Goal: Obtain resource: Download file/media

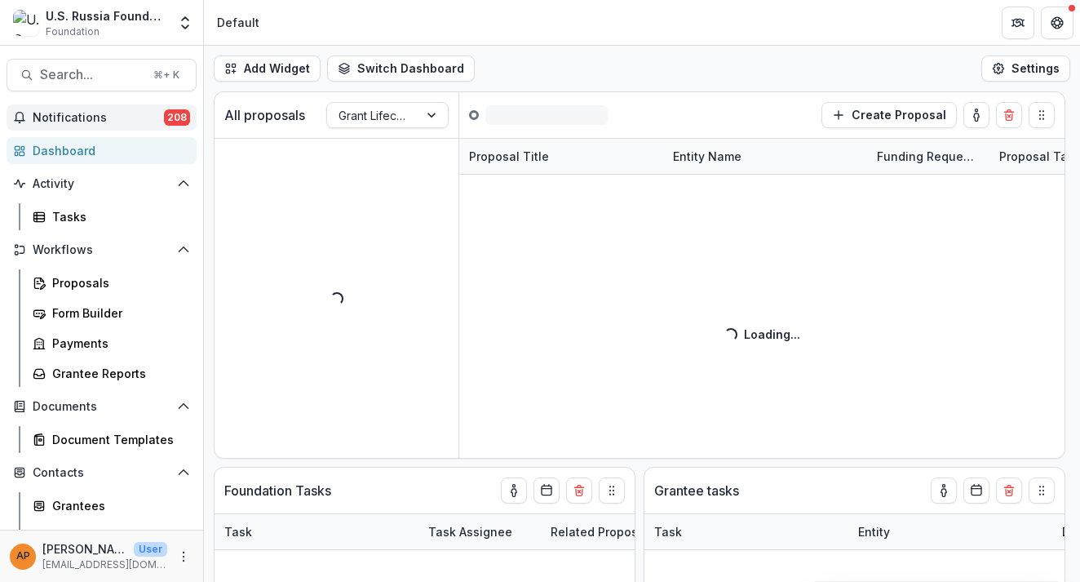
click at [122, 122] on span "Notifications" at bounding box center [98, 118] width 131 height 14
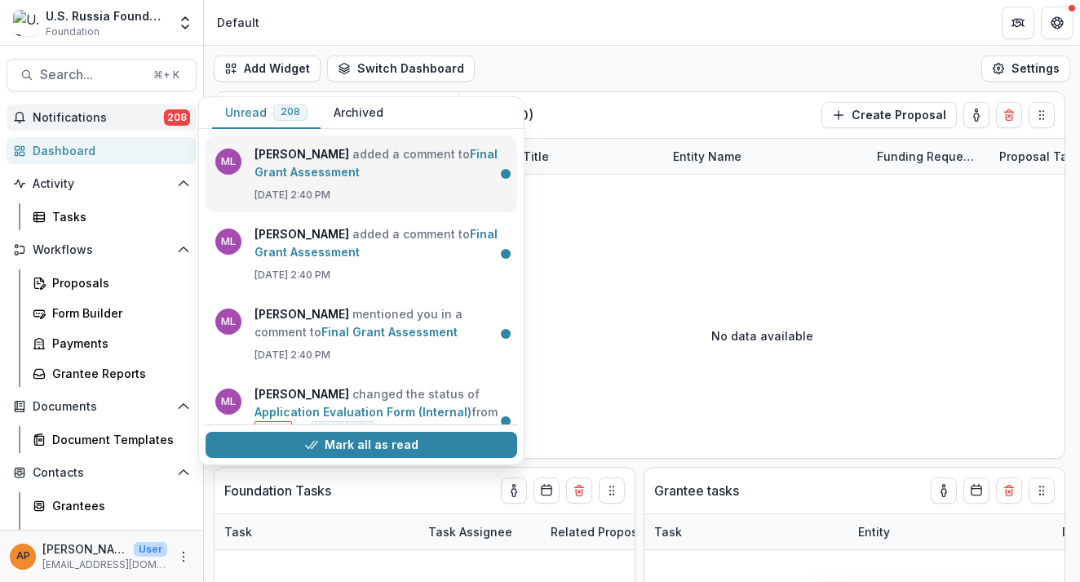
click at [408, 179] on link "Final Grant Assessment" at bounding box center [375, 163] width 243 height 32
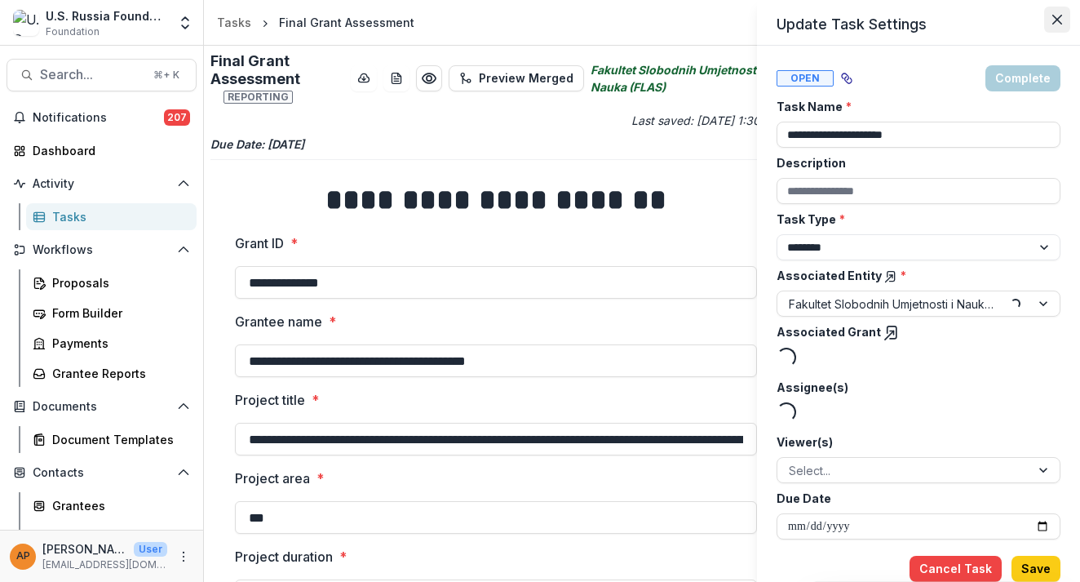
click at [1058, 20] on icon "Close" at bounding box center [1057, 20] width 10 height 10
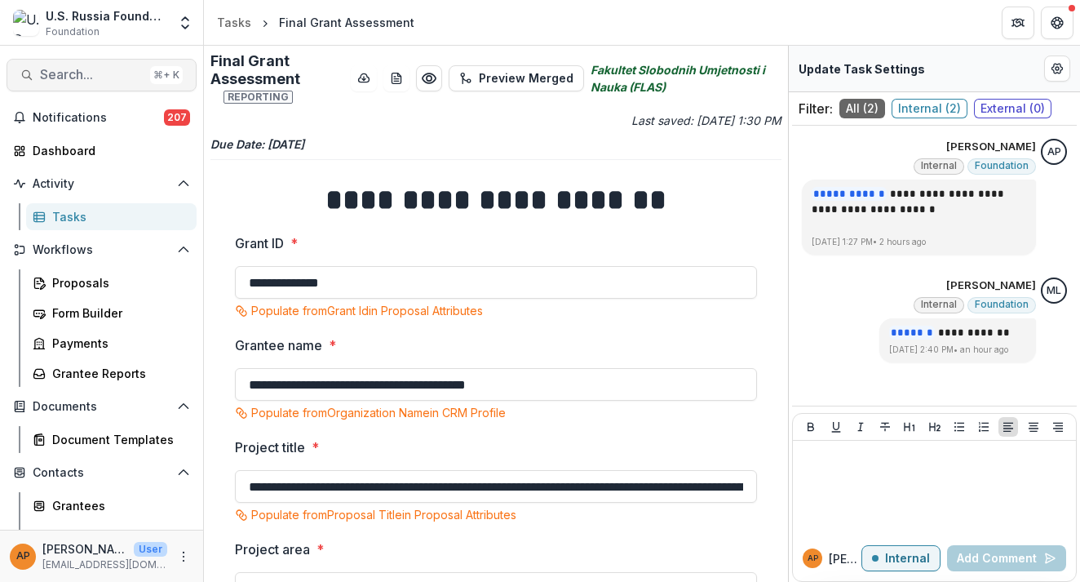
click at [67, 81] on span "Search..." at bounding box center [92, 74] width 104 height 15
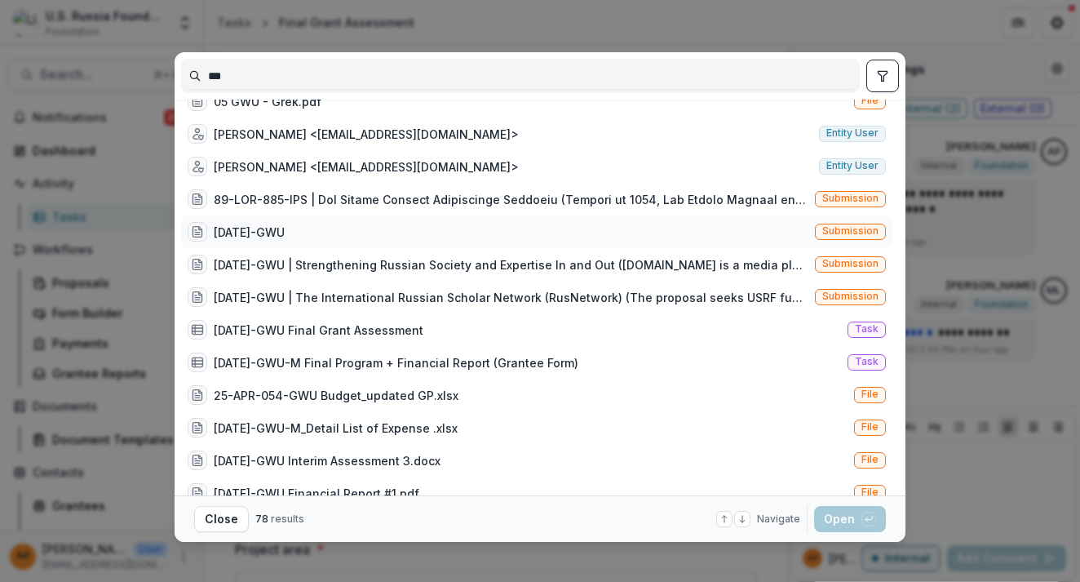
scroll to position [24, 0]
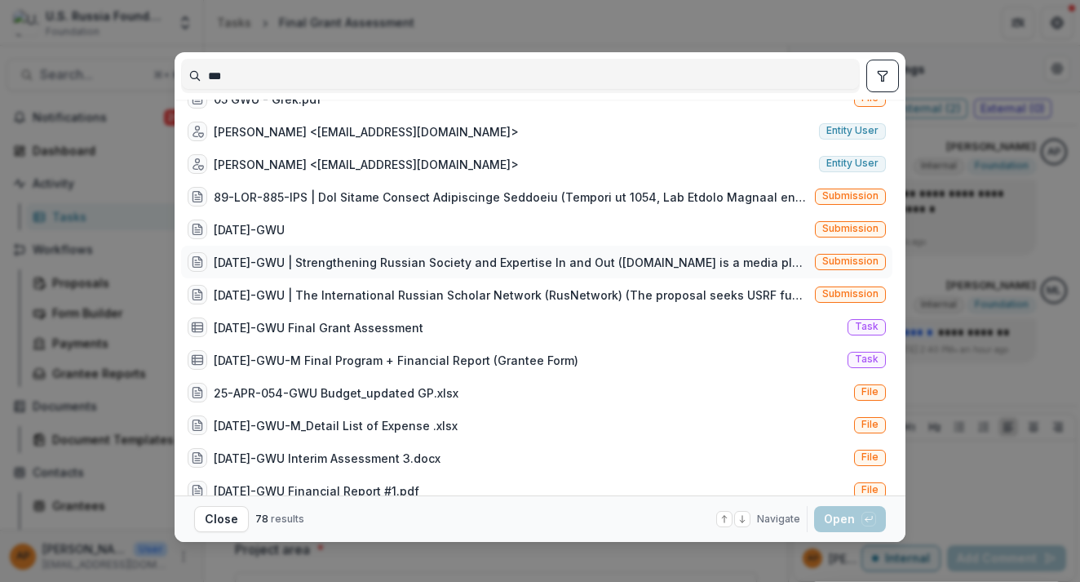
type input "***"
click at [334, 262] on div "[DATE]-GWU | Strengthening Russian Society and Expertise In and Out ([DOMAIN_NA…" at bounding box center [511, 262] width 595 height 17
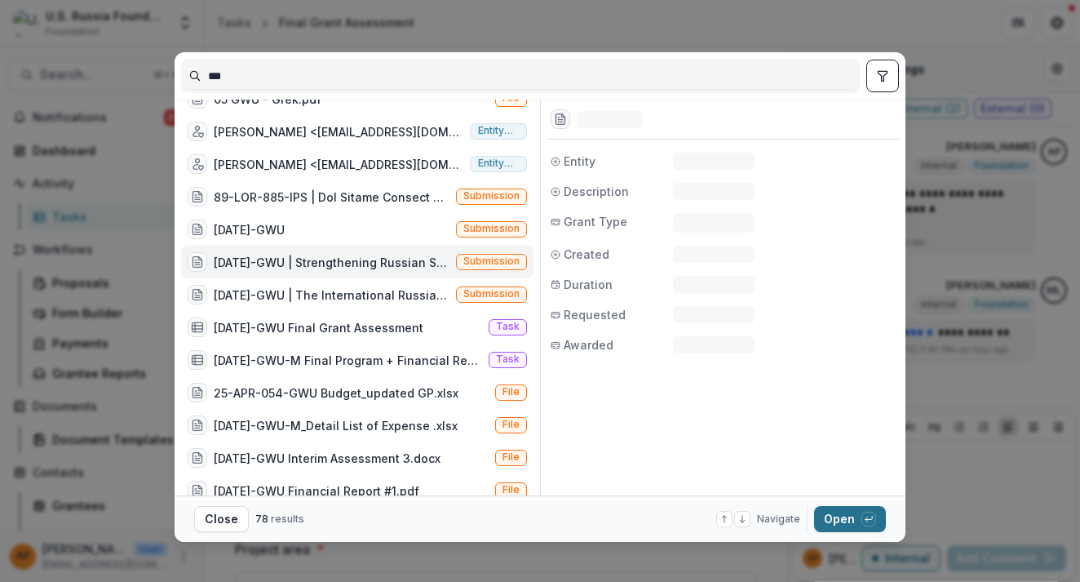
click at [836, 515] on button "Open with enter key" at bounding box center [850, 519] width 72 height 26
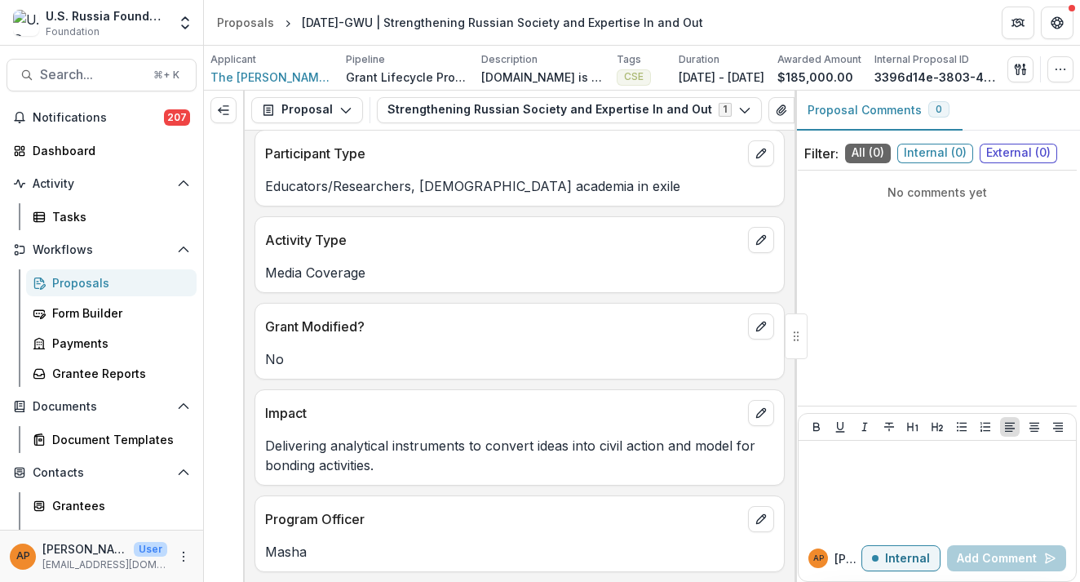
scroll to position [705, 0]
click at [325, 108] on button "Proposal" at bounding box center [307, 110] width 112 height 26
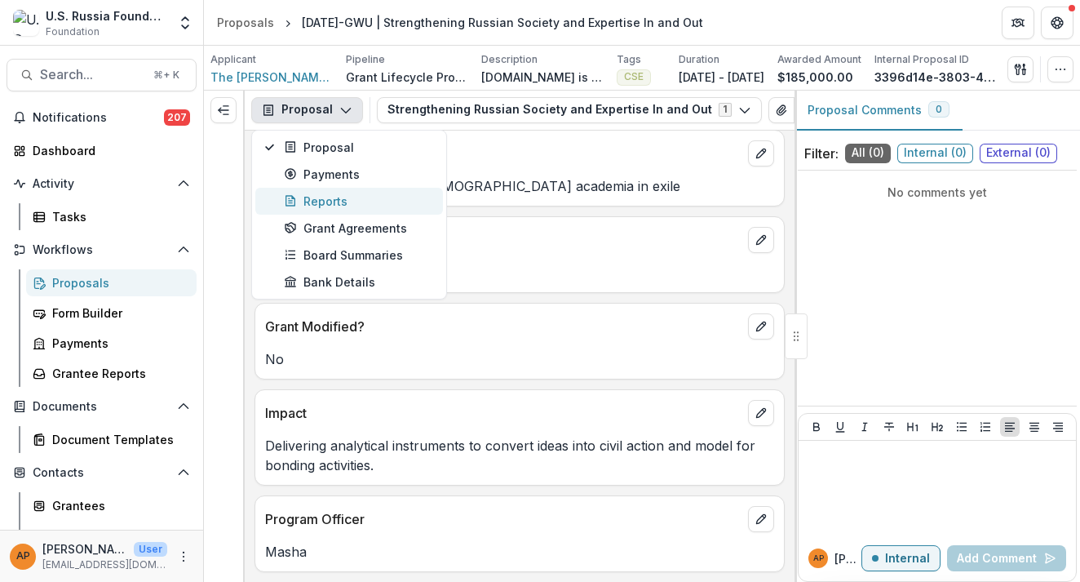
click at [334, 205] on div "Reports" at bounding box center [358, 200] width 149 height 17
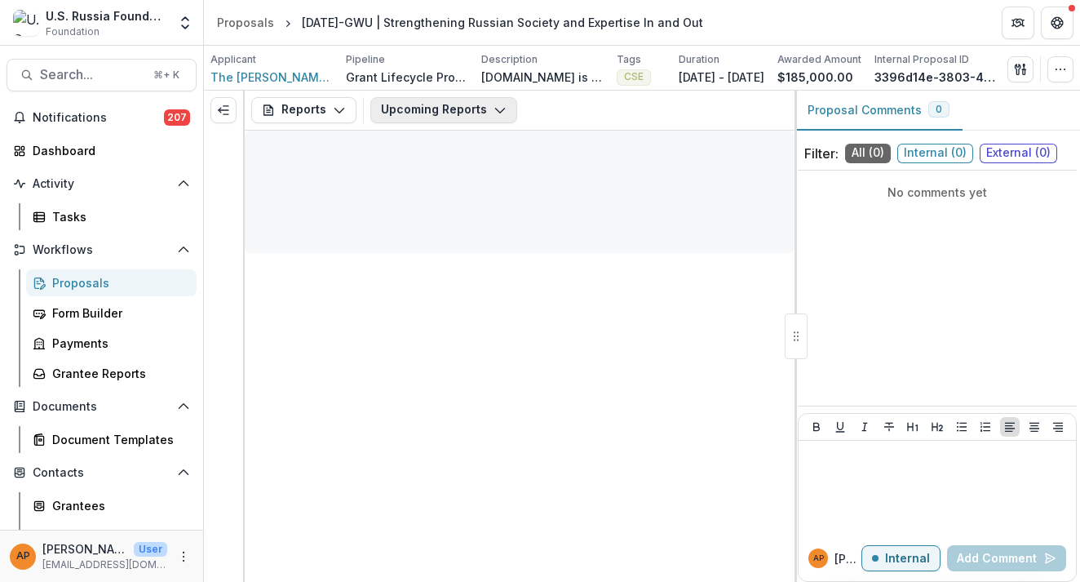
click at [387, 110] on button "Upcoming Reports" at bounding box center [443, 110] width 147 height 26
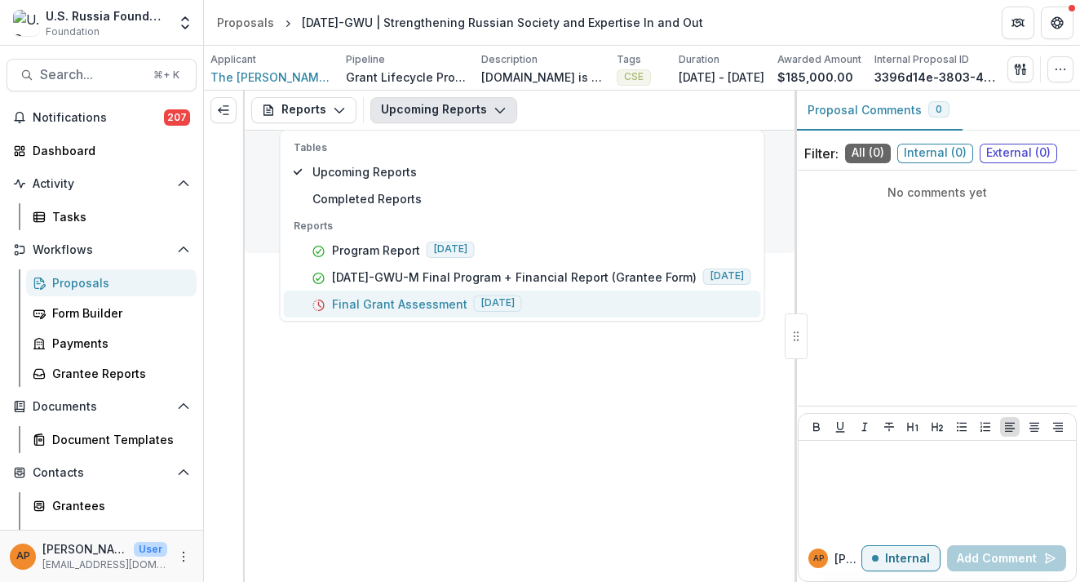
click at [412, 299] on p "Final Grant Assessment" at bounding box center [399, 303] width 135 height 17
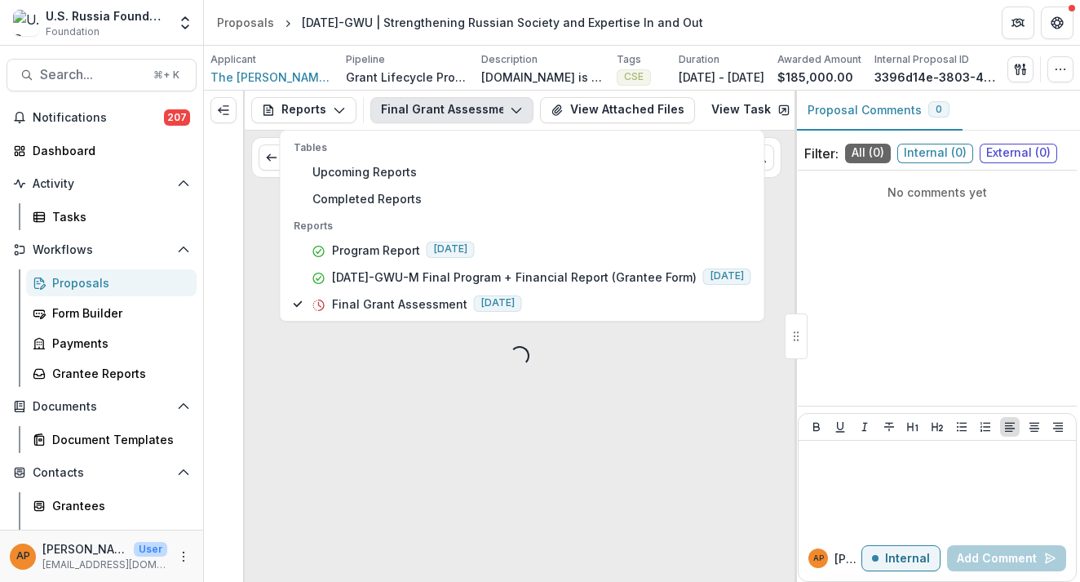
click at [369, 380] on div "Loading..." at bounding box center [520, 355] width 550 height 451
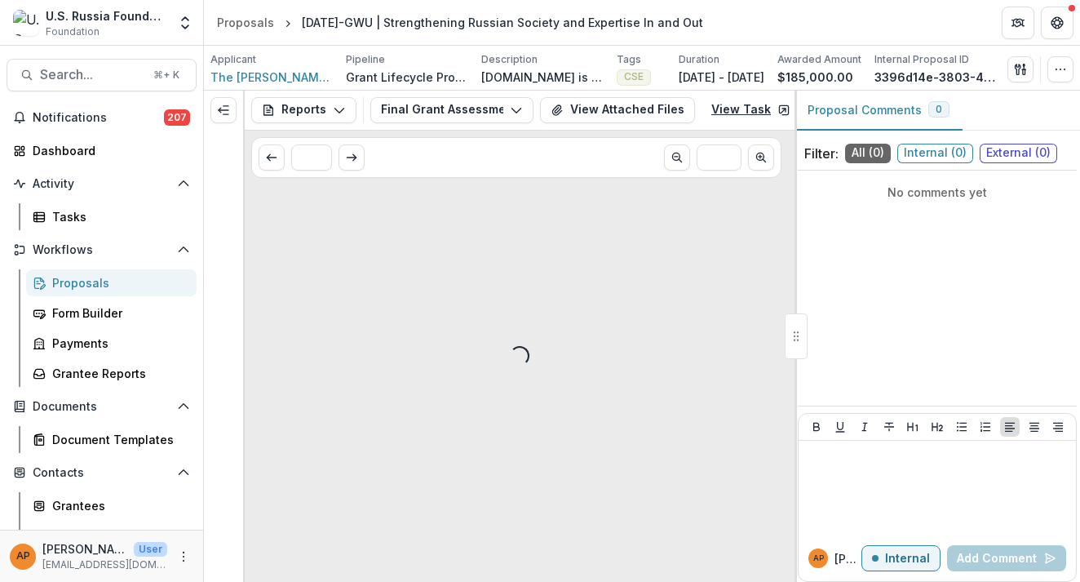
click at [716, 113] on link "View Task" at bounding box center [750, 110] width 99 height 26
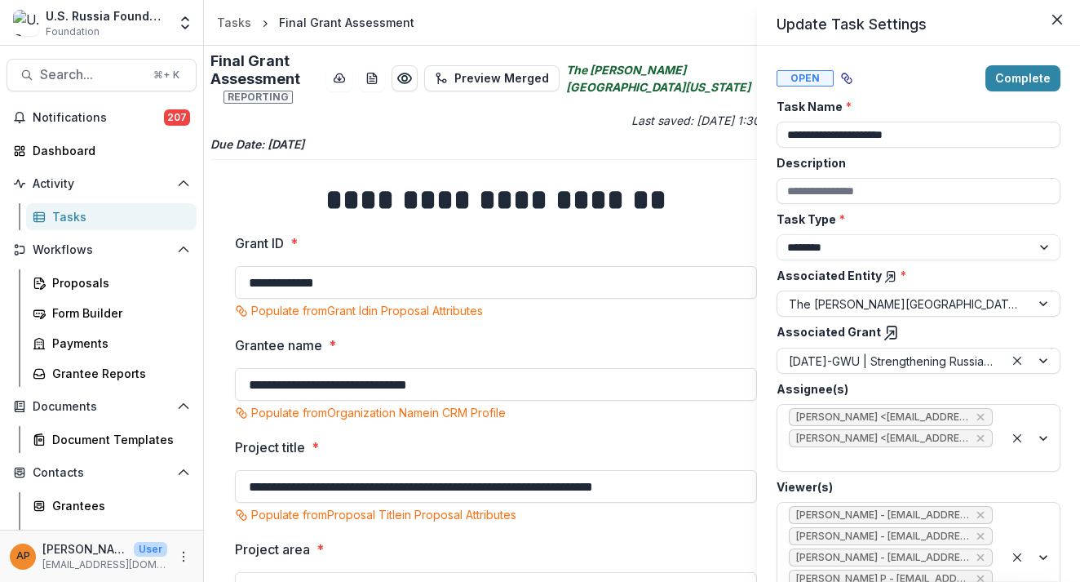
click at [458, 229] on div "**********" at bounding box center [540, 291] width 1080 height 582
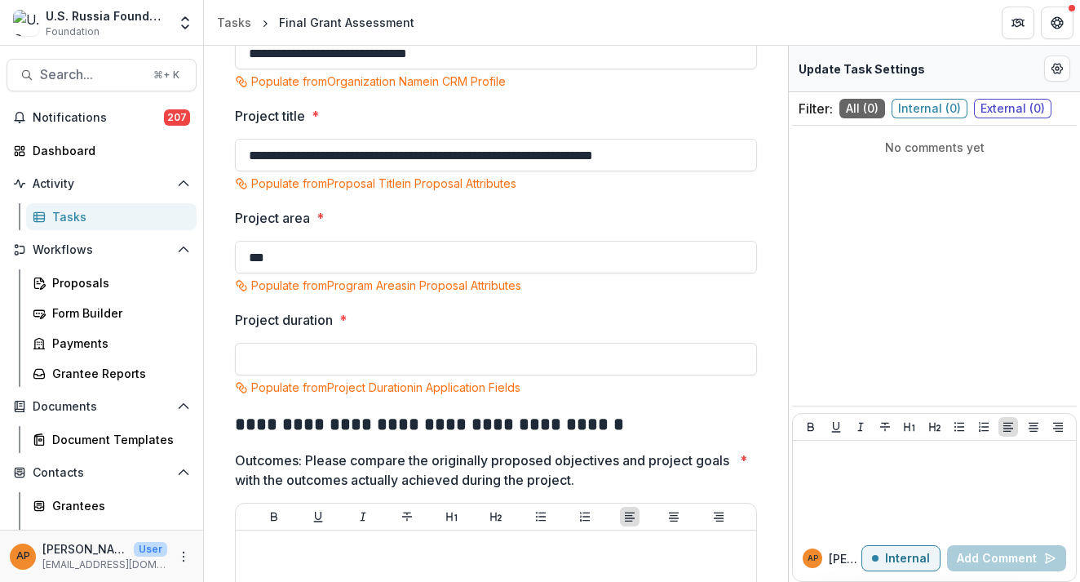
scroll to position [336, 0]
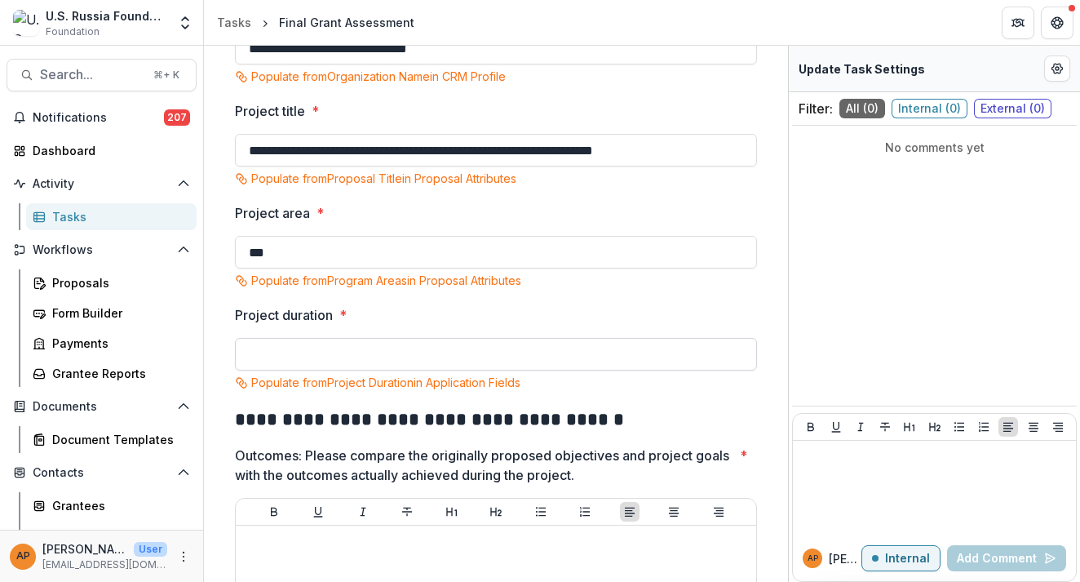
click at [296, 347] on input "Project duration *" at bounding box center [496, 354] width 522 height 33
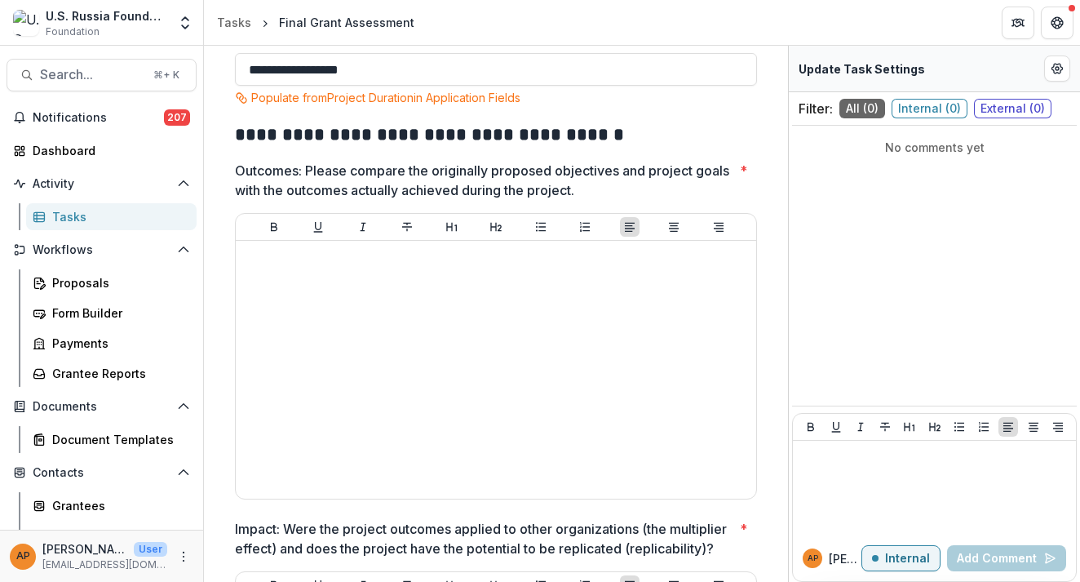
scroll to position [641, 0]
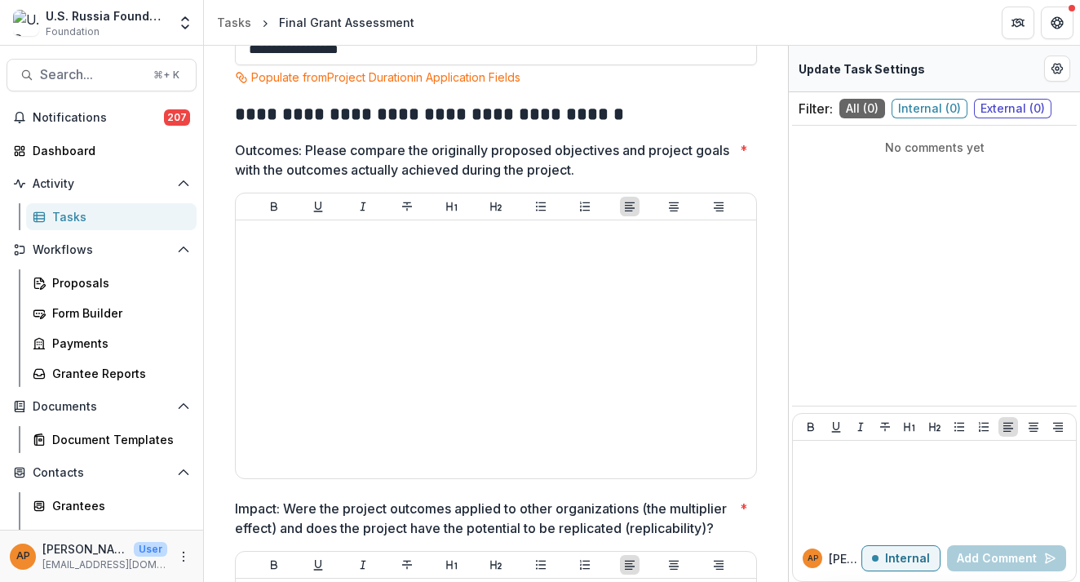
type input "**********"
click at [273, 117] on strong "**********" at bounding box center [429, 114] width 389 height 18
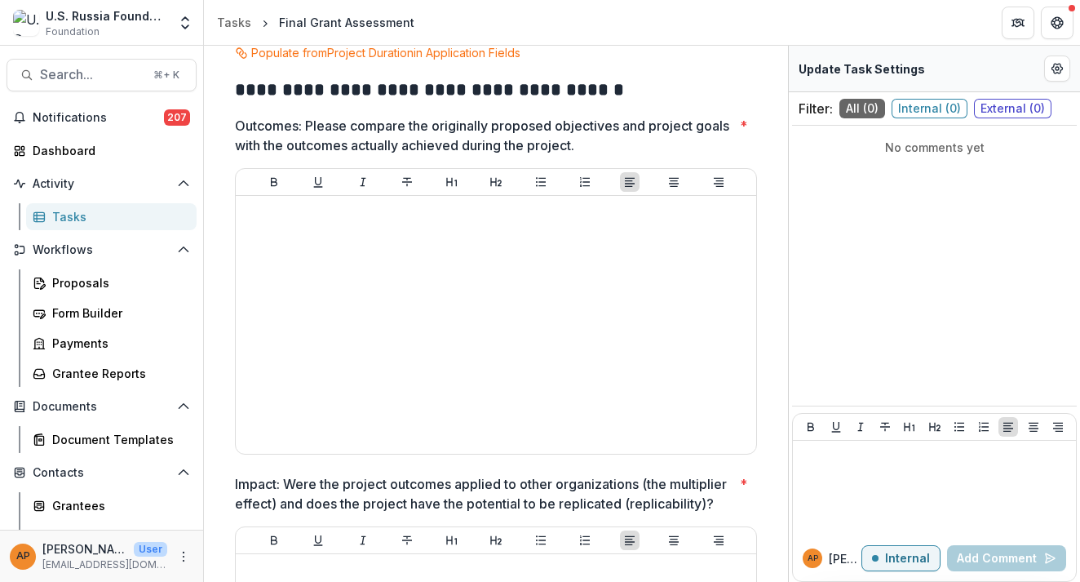
scroll to position [669, 0]
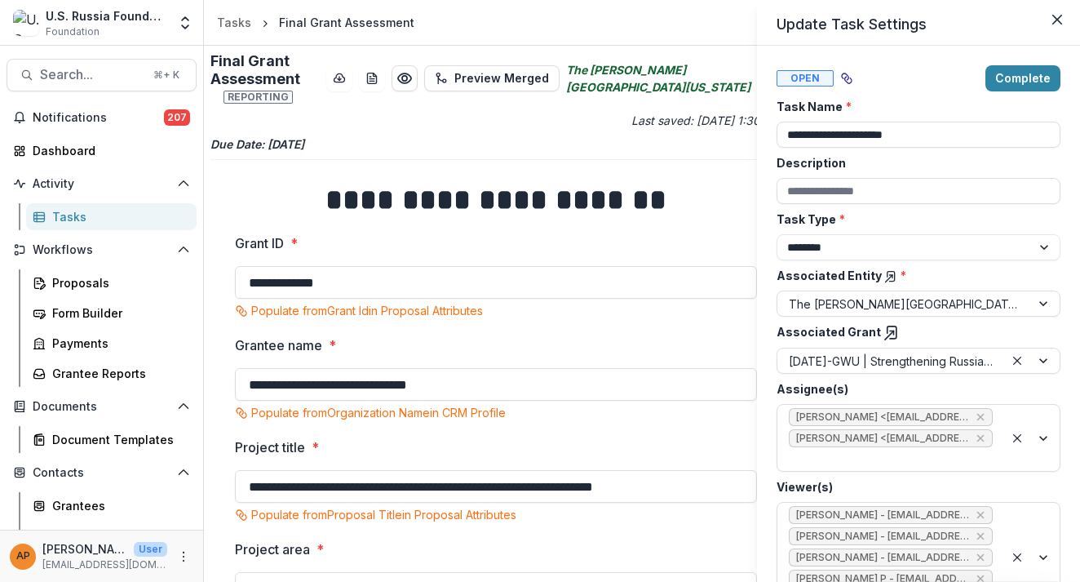
click at [113, 83] on div "**********" at bounding box center [540, 291] width 1080 height 582
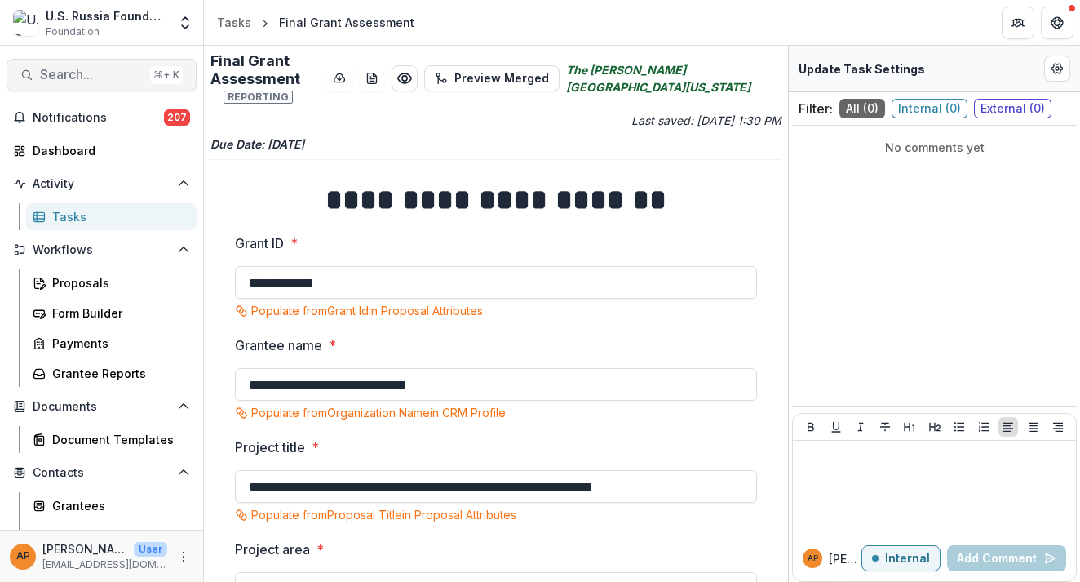
click at [100, 76] on span "Search..." at bounding box center [92, 74] width 104 height 15
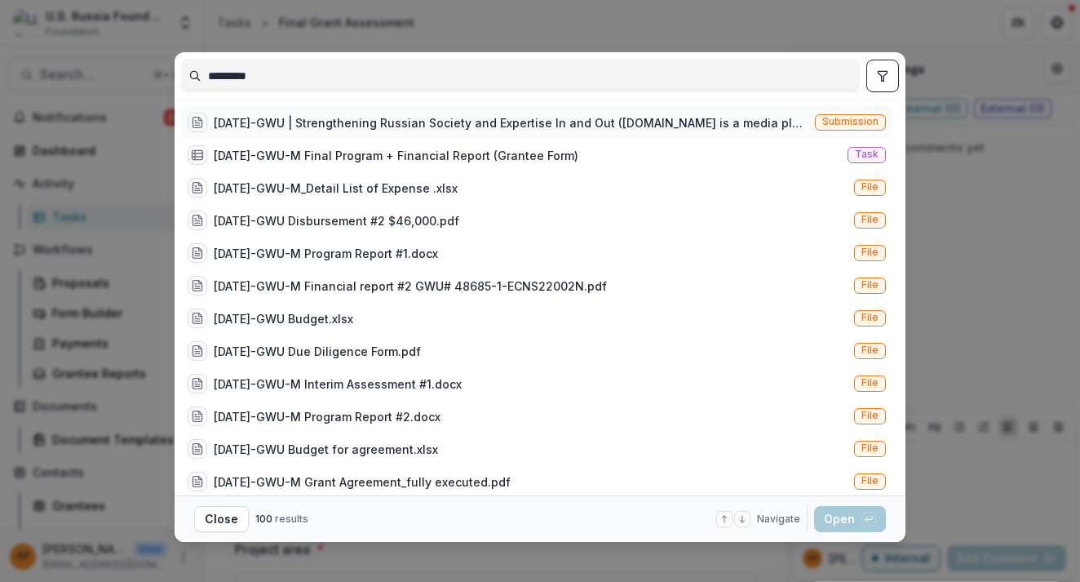
type input "*********"
click at [257, 108] on div "23-APR-11-GWU | Strengthening Russian Society and Expertise In and Out (Russia.…" at bounding box center [536, 122] width 711 height 33
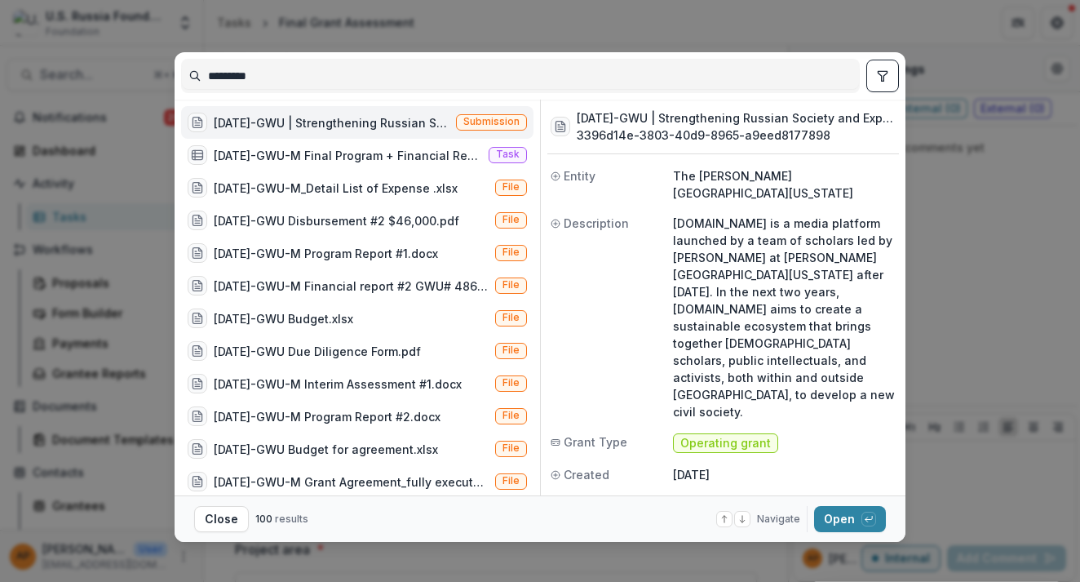
click at [838, 504] on footer "Close 100 results Navigate up and down with arrow keys Open with enter key" at bounding box center [540, 518] width 731 height 46
click at [854, 527] on button "Open with enter key" at bounding box center [850, 519] width 72 height 26
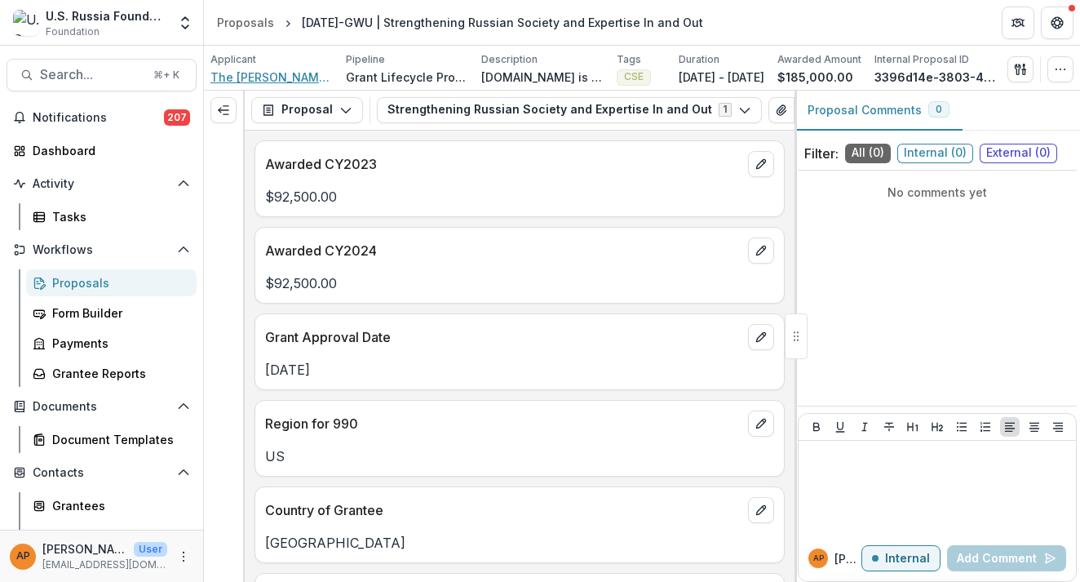
click at [291, 76] on span "The [PERSON_NAME][GEOGRAPHIC_DATA][US_STATE]" at bounding box center [271, 77] width 122 height 17
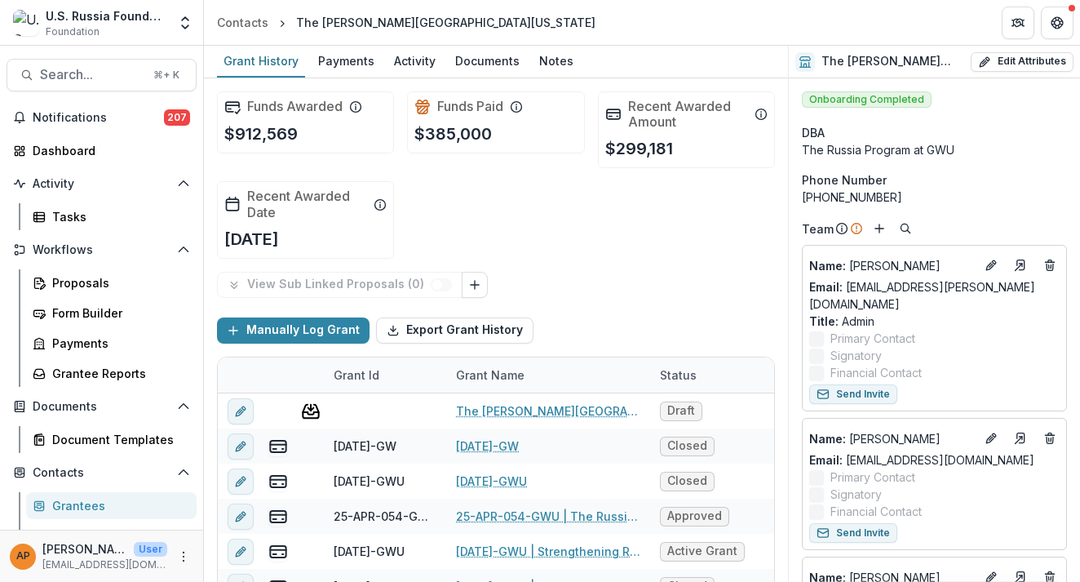
click at [290, 76] on link "Grant History" at bounding box center [261, 62] width 88 height 32
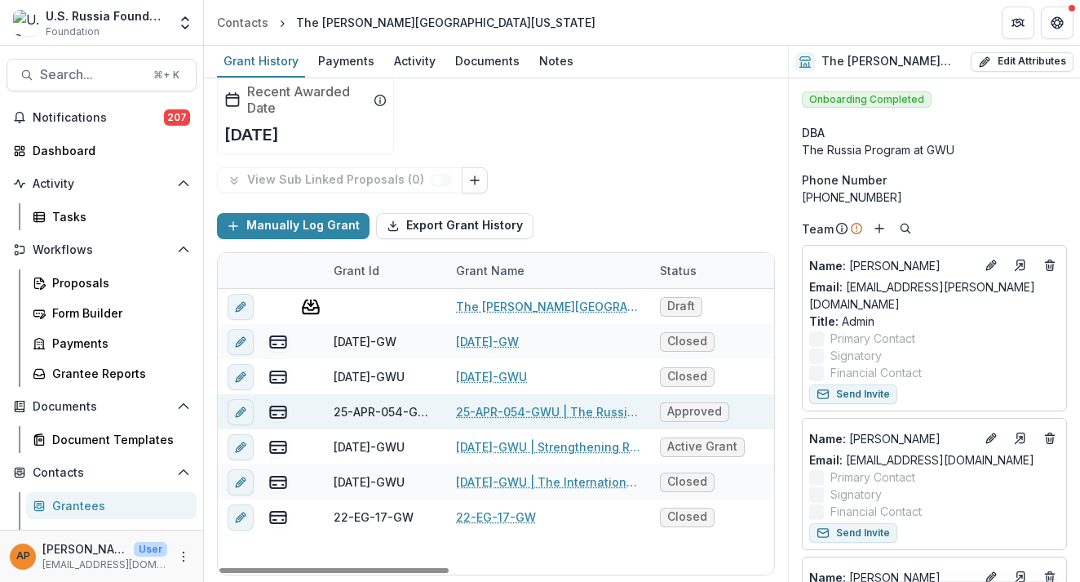
scroll to position [104, 0]
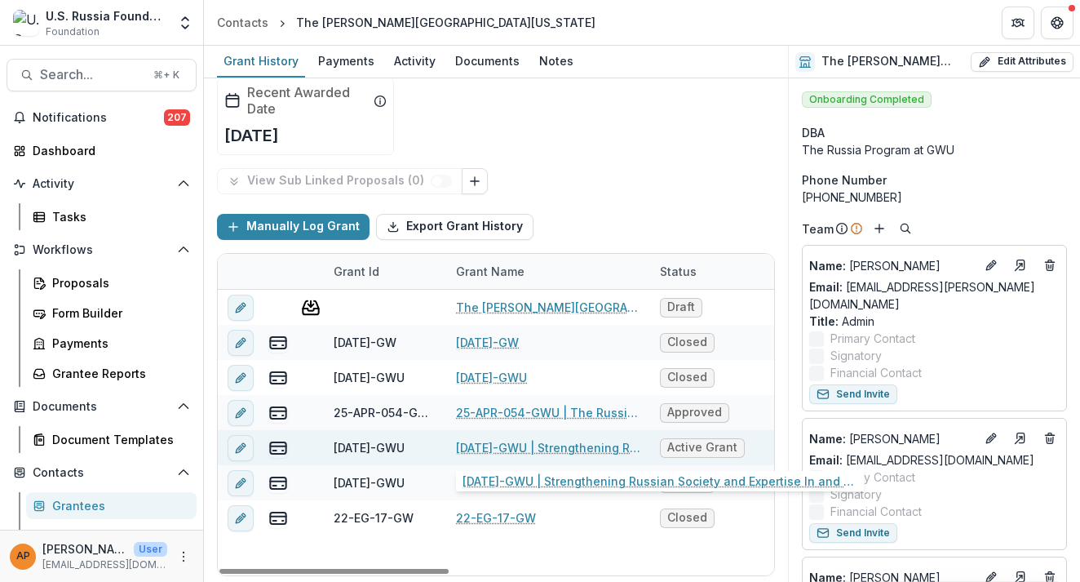
click at [504, 439] on link "[DATE]-GWU | Strengthening Russian Society and Expertise In and Out" at bounding box center [548, 447] width 184 height 17
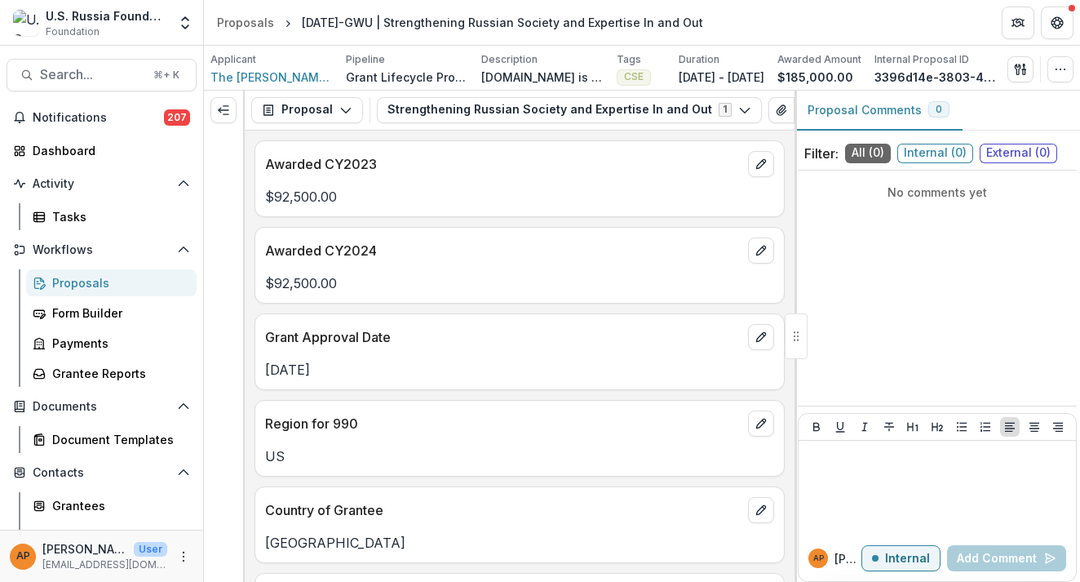
scroll to position [51, 0]
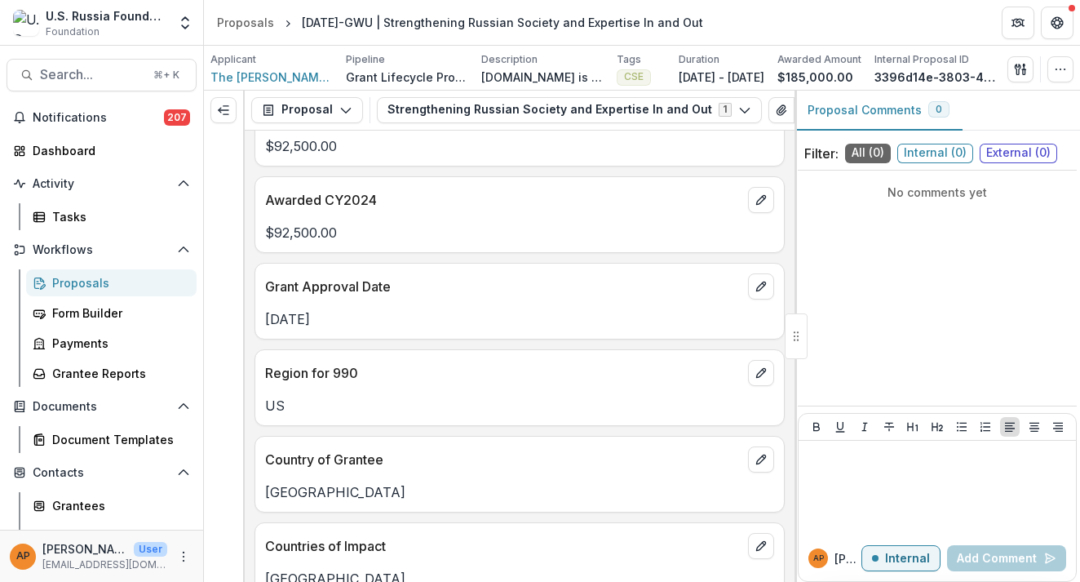
click at [863, 568] on div "AP Anna P Internal Add Comment" at bounding box center [936, 558] width 277 height 46
click at [505, 121] on button "Strengthening Russian Society and Expertise In and Out 1" at bounding box center [569, 110] width 385 height 26
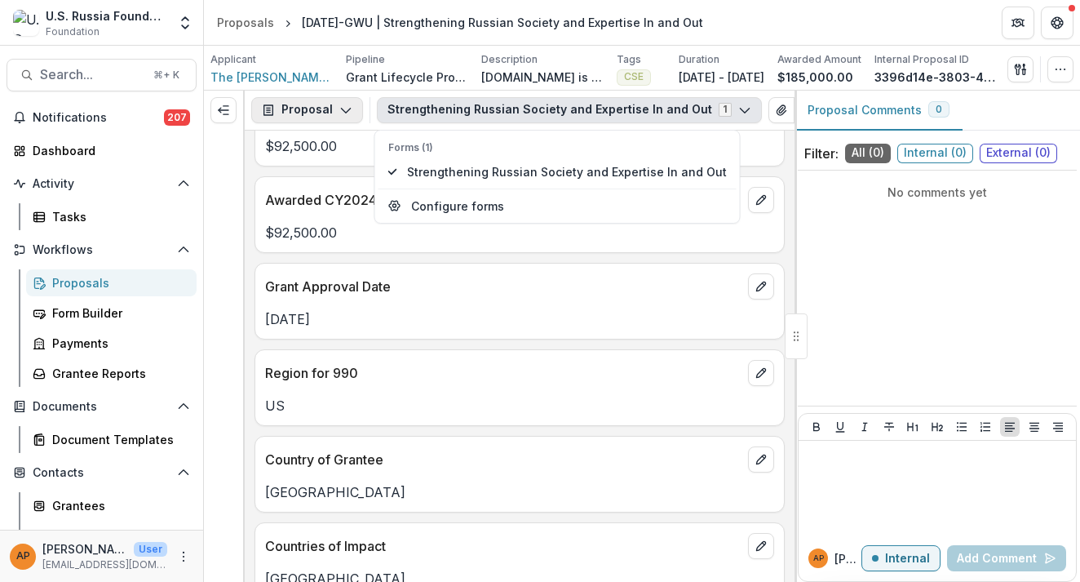
click at [341, 117] on button "Proposal" at bounding box center [307, 110] width 112 height 26
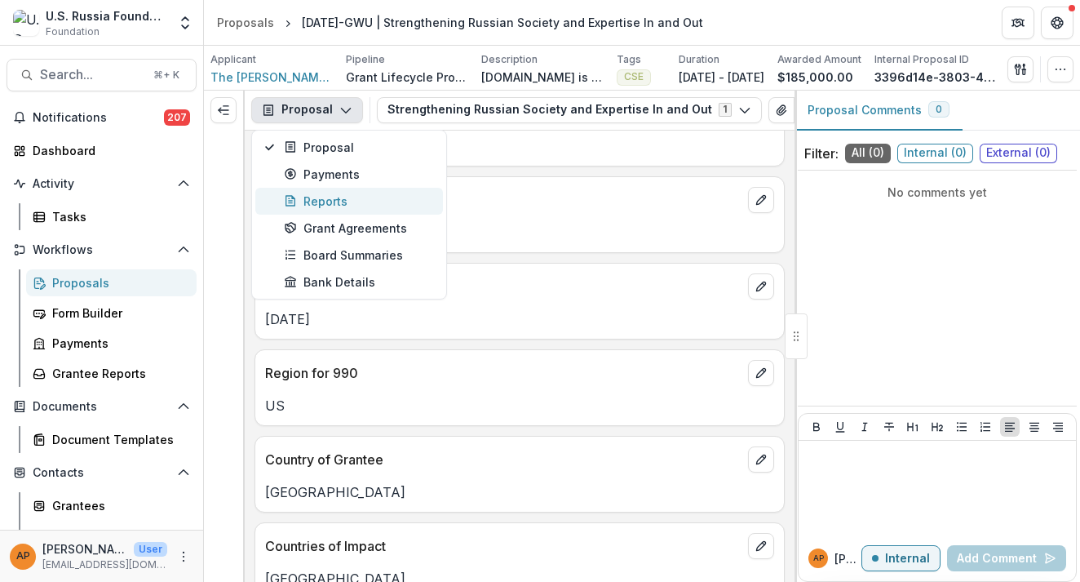
click at [328, 201] on div "Reports" at bounding box center [358, 200] width 149 height 17
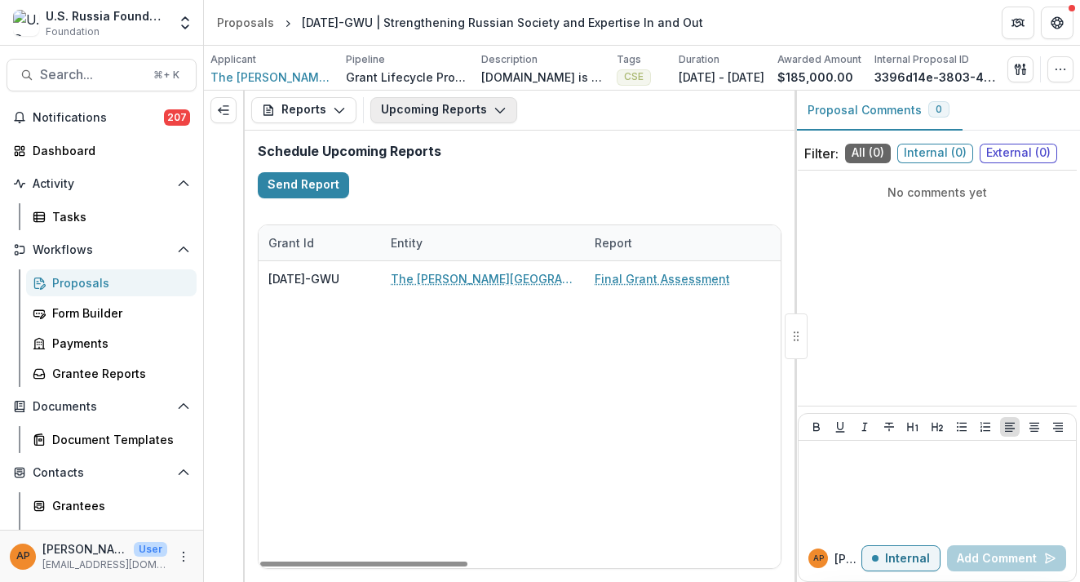
click at [429, 122] on button "Upcoming Reports" at bounding box center [443, 110] width 147 height 26
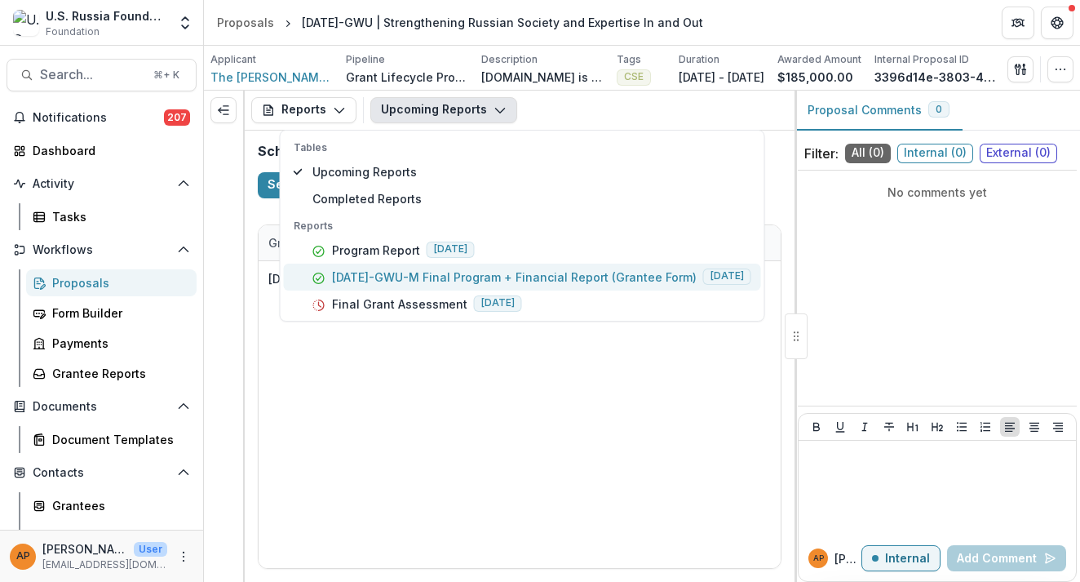
click at [436, 272] on p "[DATE]-GWU-M Final Program + Financial Report (Grantee Form)" at bounding box center [514, 276] width 365 height 17
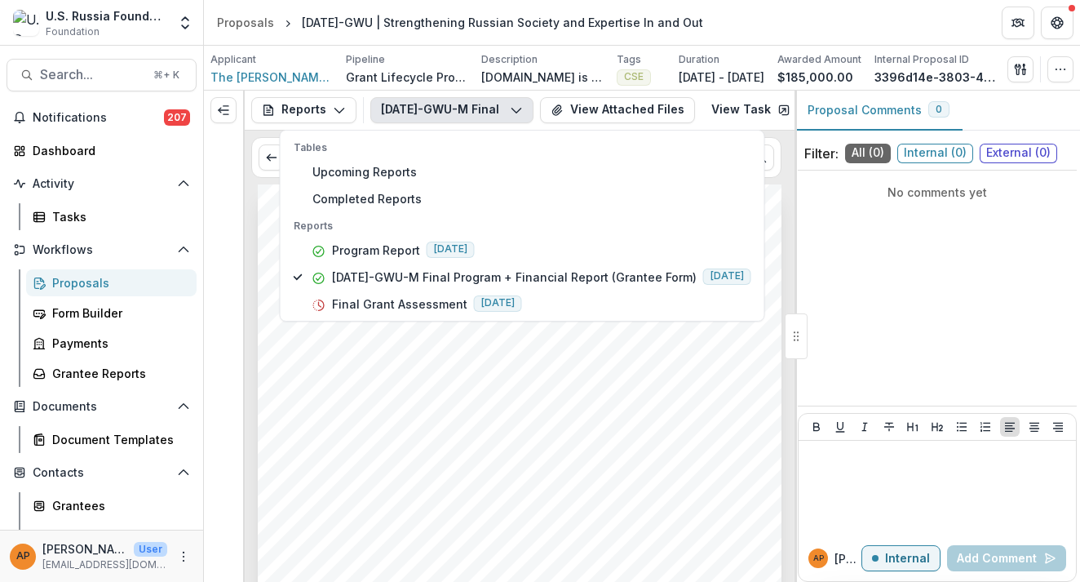
click at [295, 423] on div "1. Submission Responses Program + Financial Report Grant ID 23-APR-11-GWU Grant…" at bounding box center [520, 554] width 524 height 741
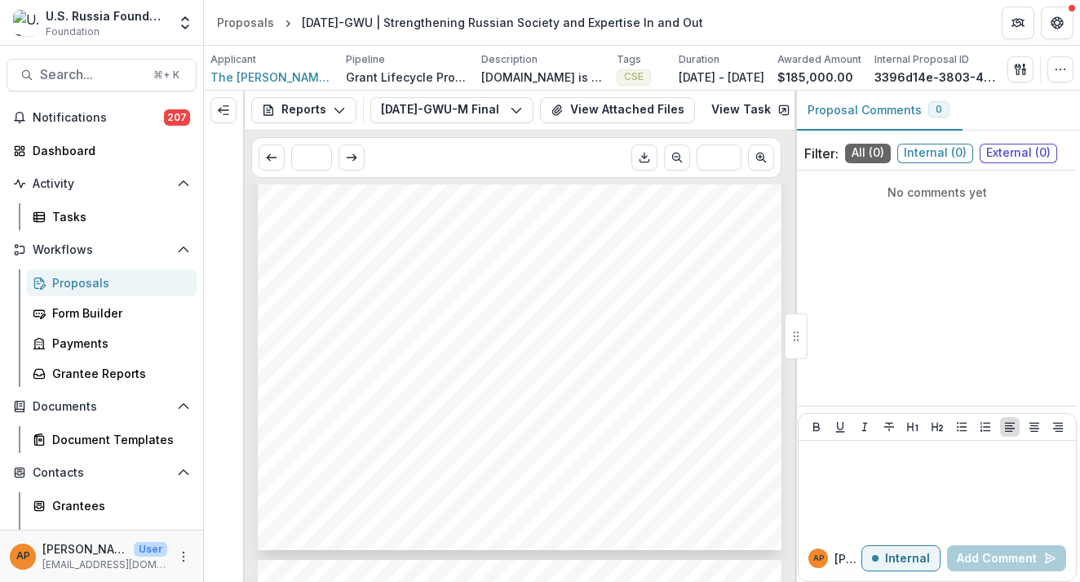
scroll to position [493, 0]
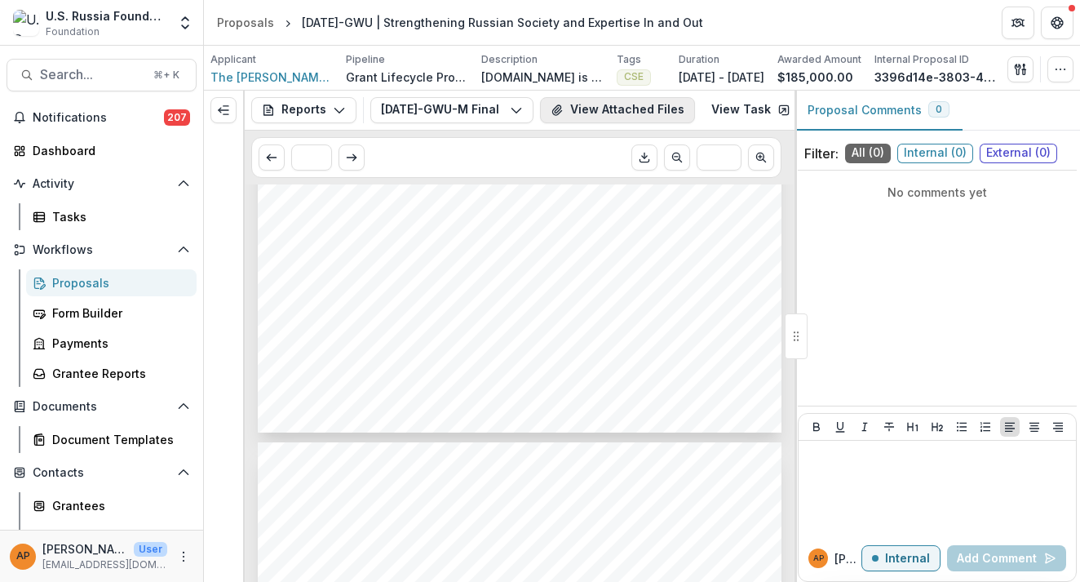
click at [651, 103] on button "View Attached Files" at bounding box center [617, 110] width 155 height 26
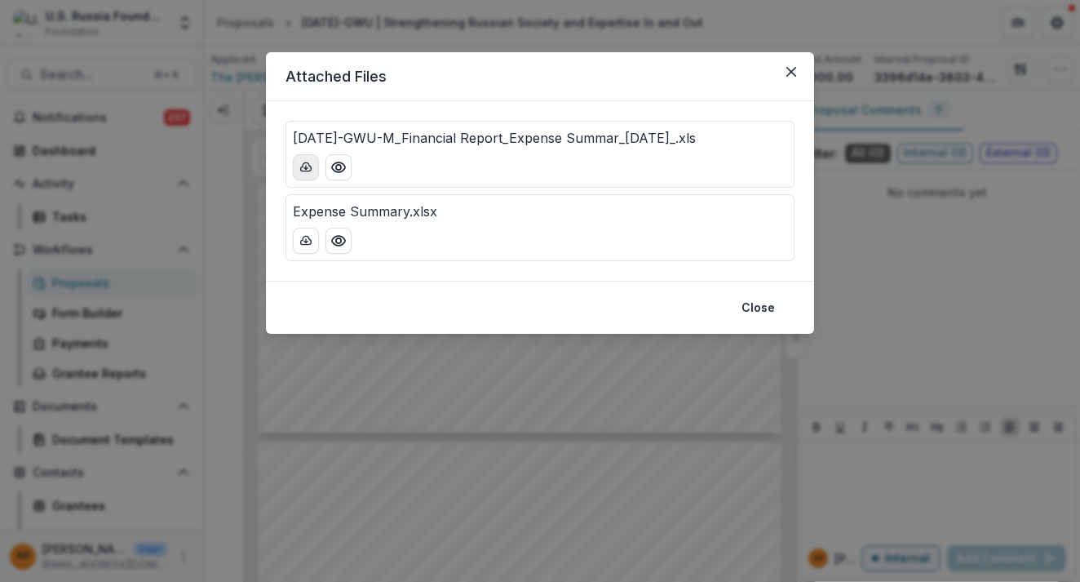
click at [306, 172] on icon "download-button" at bounding box center [305, 167] width 13 height 13
click at [307, 241] on polyline "download-button" at bounding box center [305, 242] width 3 height 2
click at [787, 72] on icon "Close" at bounding box center [791, 72] width 10 height 10
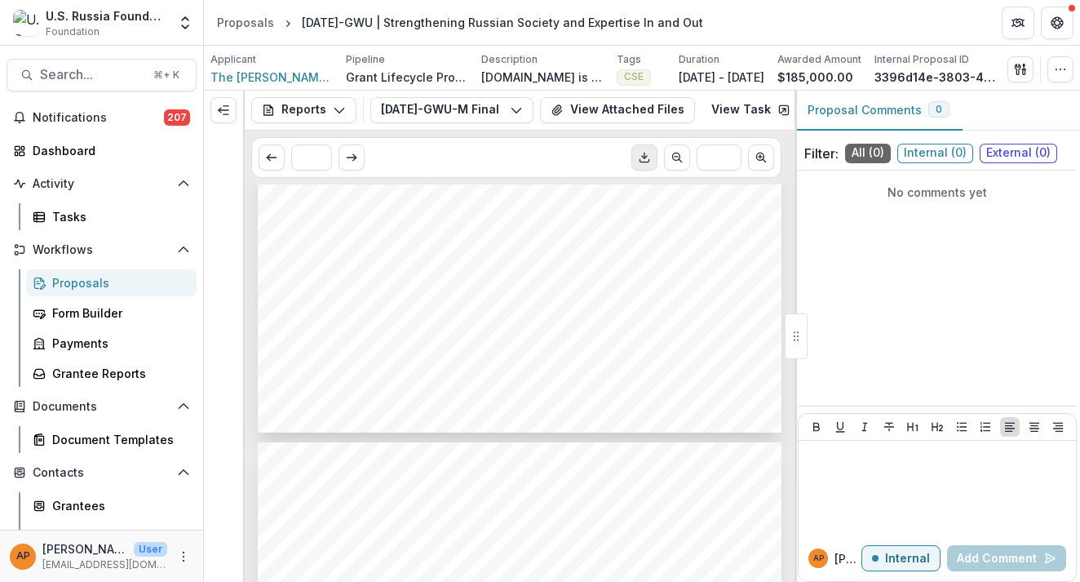
click at [641, 157] on icon "Download PDF" at bounding box center [644, 157] width 13 height 13
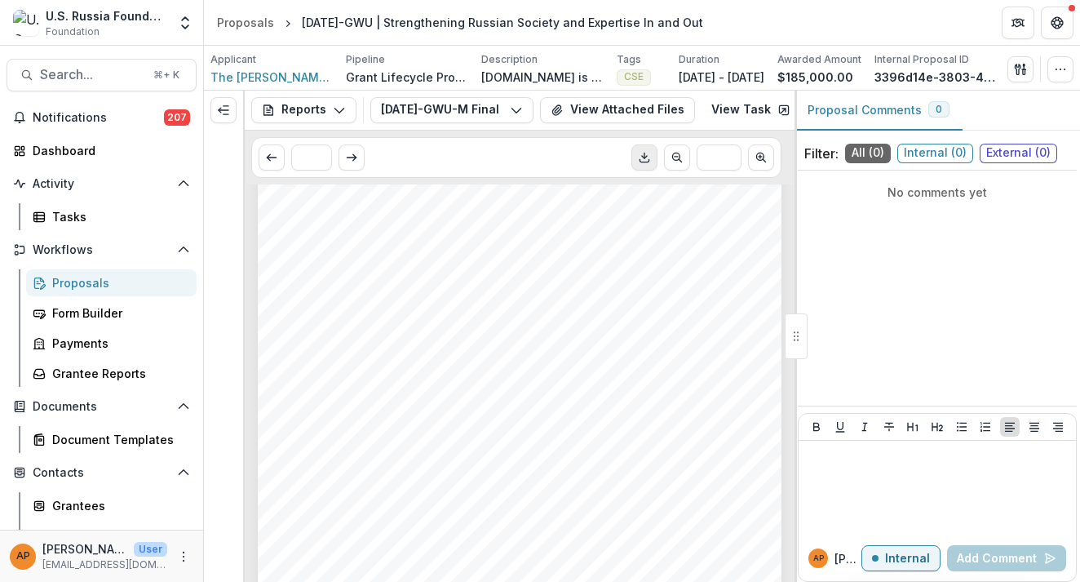
scroll to position [188, 0]
click at [462, 369] on div "1. Submission Responses Program + Financial Report Grant ID 23-APR-11-GWU Grant…" at bounding box center [520, 366] width 524 height 741
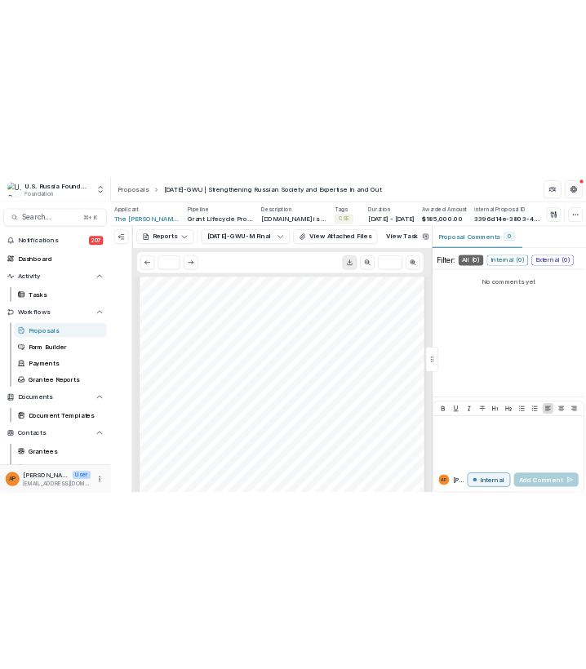
scroll to position [309, 0]
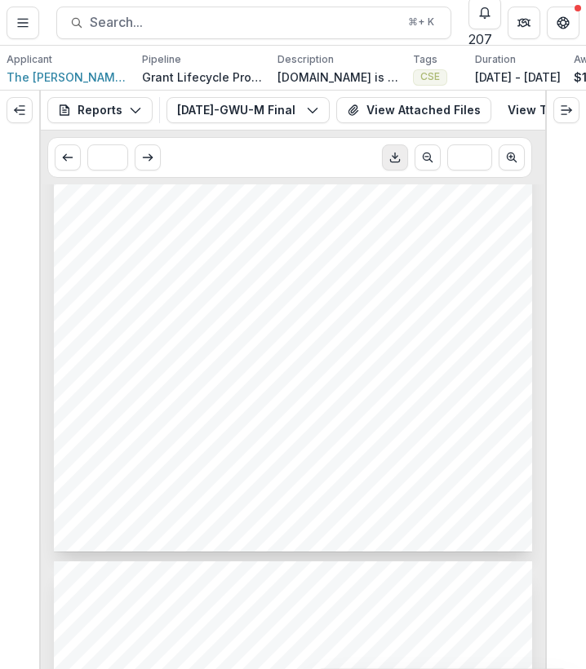
click at [259, 315] on span "program. The Global Academy serves as a vital platform to assist" at bounding box center [361, 312] width 277 height 10
click at [251, 315] on span "program. The Global Academy serves as a vital platform to assist" at bounding box center [361, 312] width 277 height 10
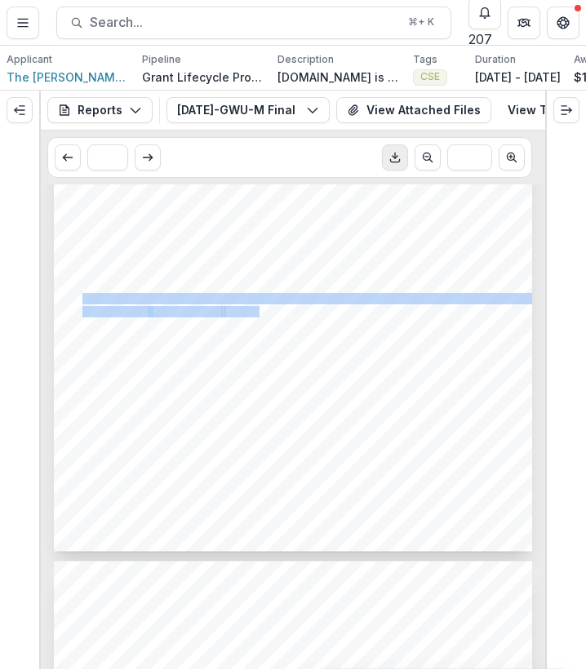
drag, startPoint x: 258, startPoint y: 315, endPoint x: 82, endPoint y: 302, distance: 175.8
click at [82, 302] on div "1. Submission Responses Program + Financial Report Grant ID 23-APR-11-GWU Grant…" at bounding box center [293, 213] width 478 height 676
copy div "During the grant duration, the Russia Program at George Washington University s…"
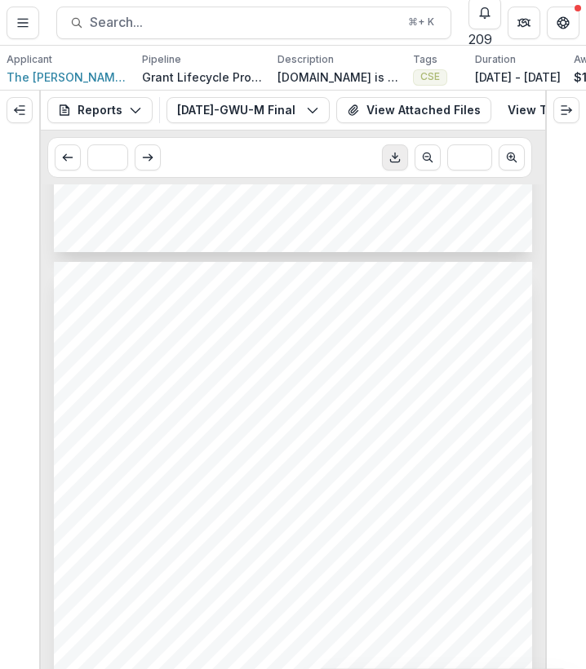
scroll to position [1981, 0]
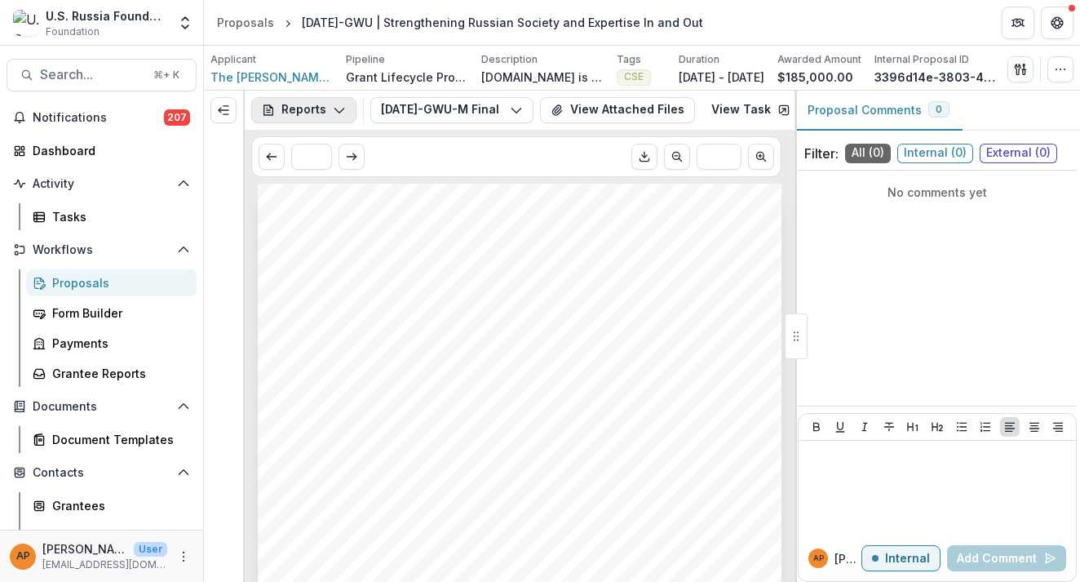
click at [299, 106] on button "Reports" at bounding box center [303, 110] width 105 height 26
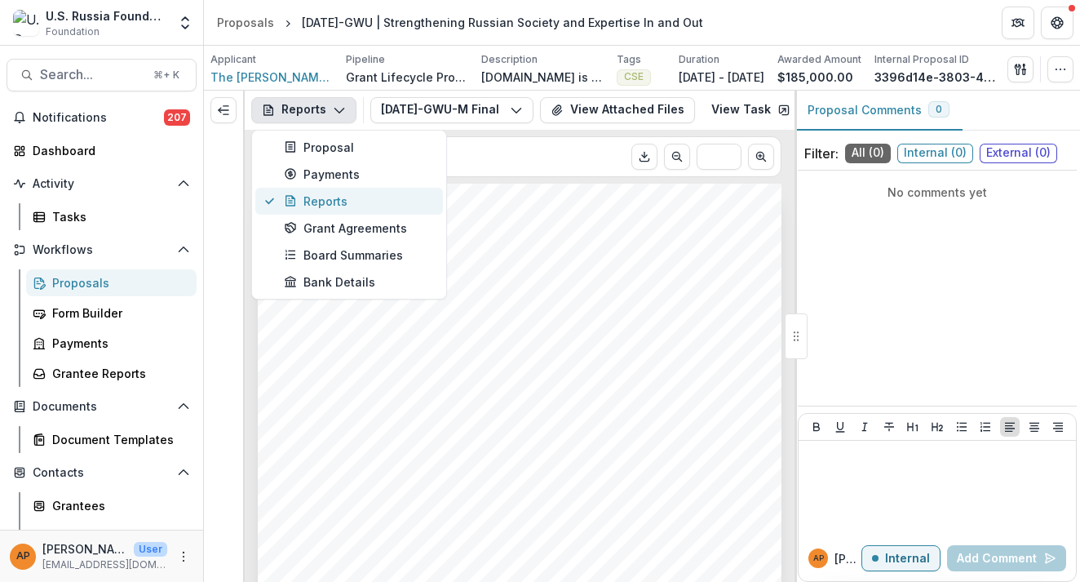
click at [316, 201] on div "Reports" at bounding box center [358, 200] width 149 height 17
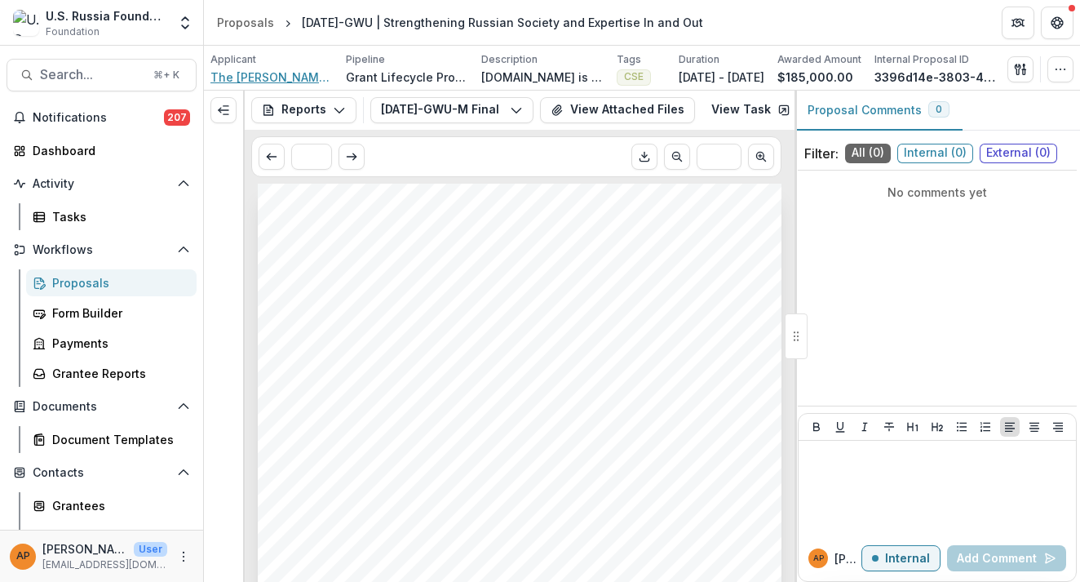
click at [321, 69] on span "The [PERSON_NAME][GEOGRAPHIC_DATA][US_STATE]" at bounding box center [271, 77] width 122 height 17
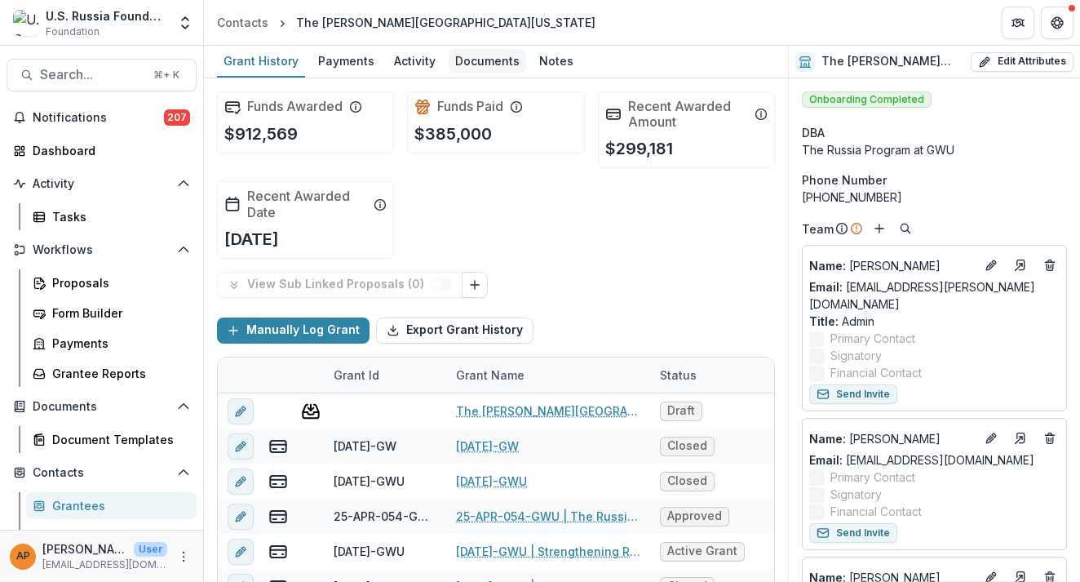
click at [496, 58] on div "Documents" at bounding box center [487, 61] width 77 height 24
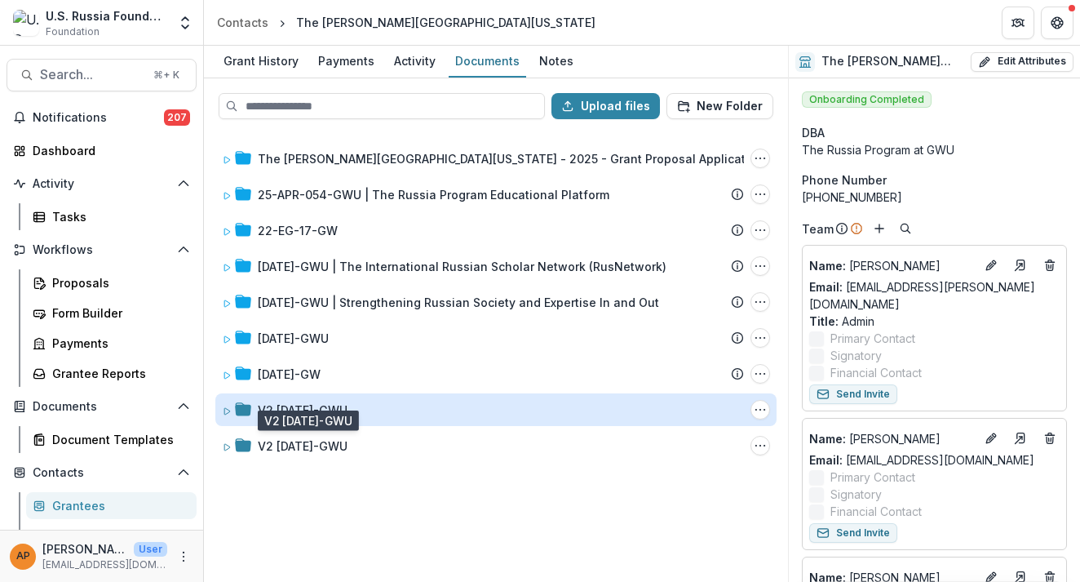
click at [316, 414] on div "V2 [DATE]-GWU" at bounding box center [303, 409] width 90 height 17
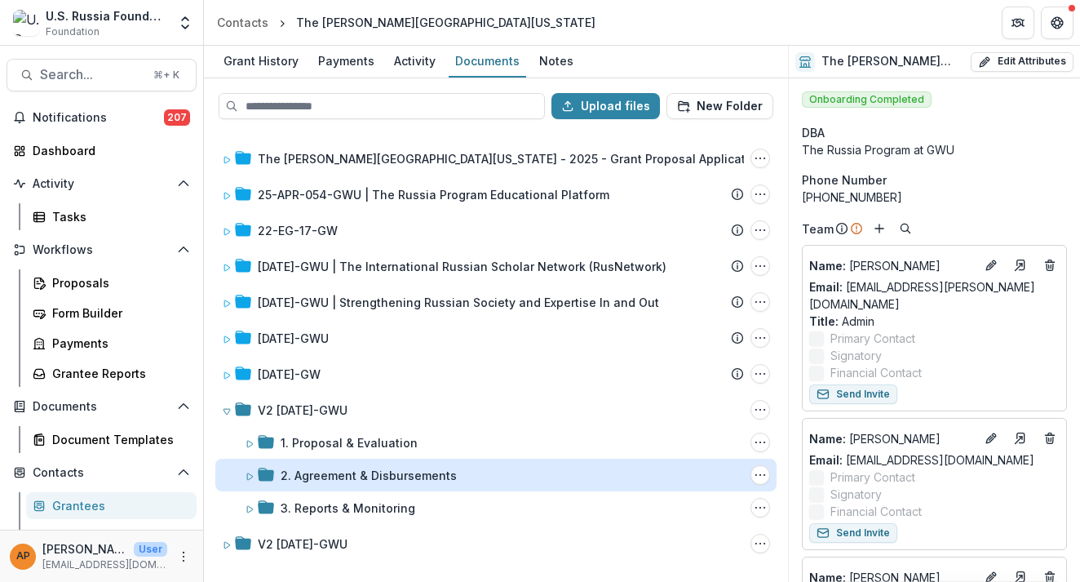
click at [321, 476] on div "2. Agreement & Disbursements" at bounding box center [369, 475] width 176 height 17
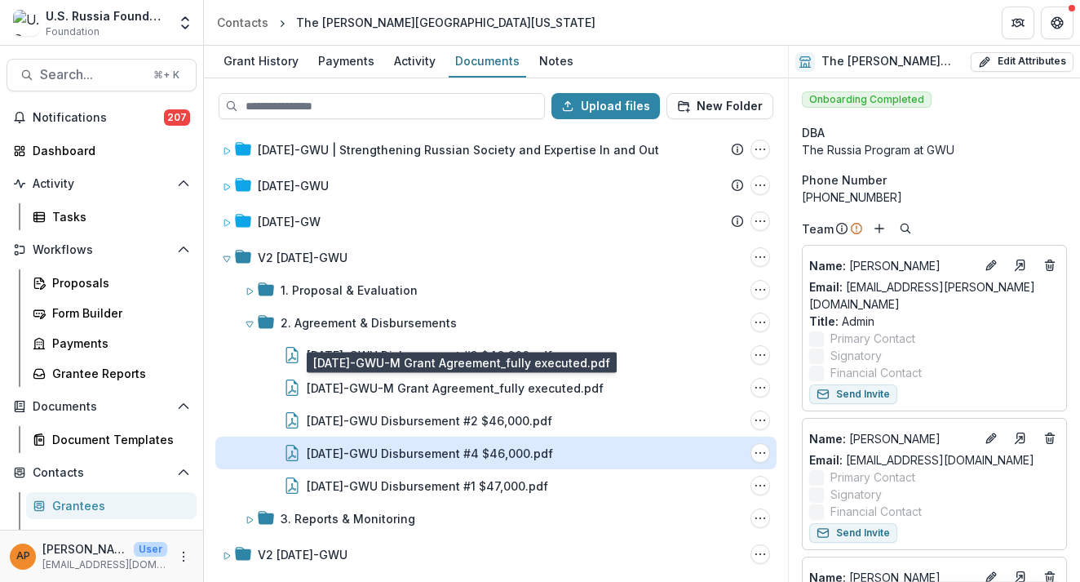
scroll to position [153, 0]
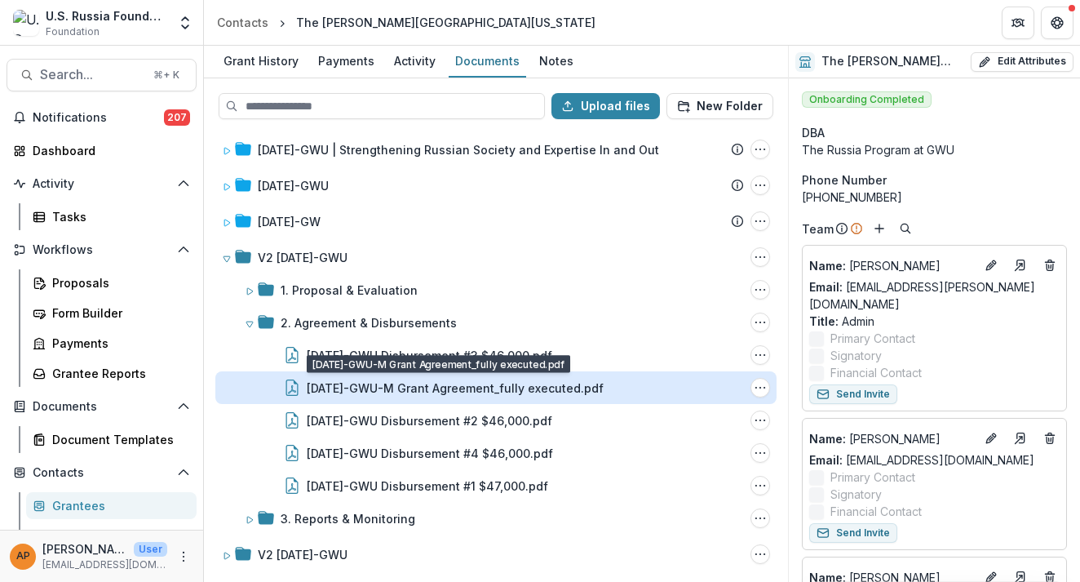
click at [389, 394] on div "[DATE]-GWU-M Grant Agreement_fully executed.pdf" at bounding box center [455, 387] width 297 height 17
